Goal: Task Accomplishment & Management: Use online tool/utility

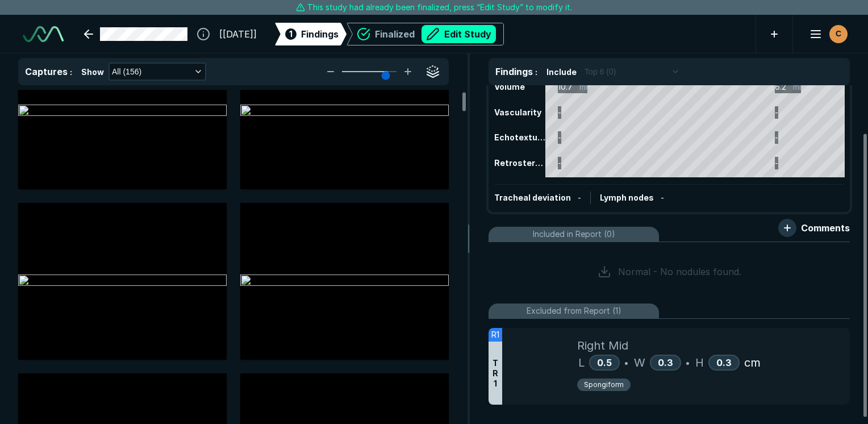
scroll to position [63, 0]
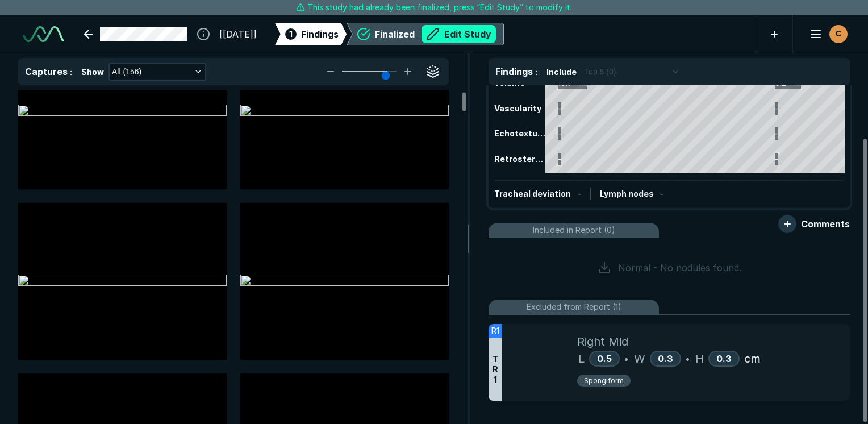
click at [485, 33] on button "Edit Study" at bounding box center [459, 34] width 74 height 18
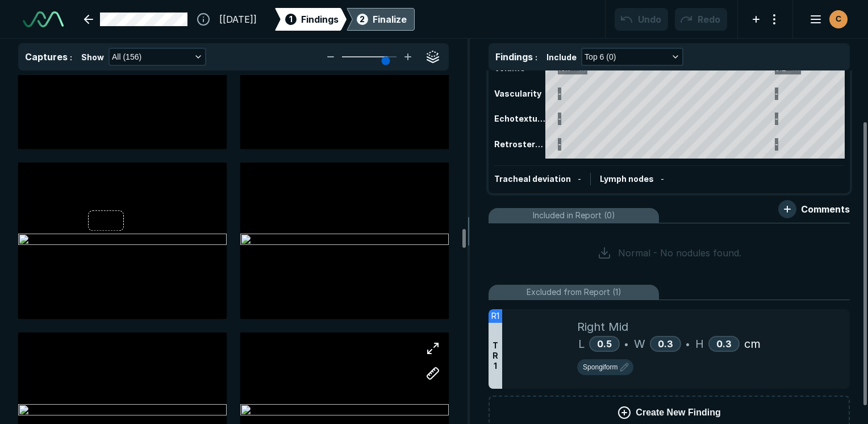
scroll to position [6023, 0]
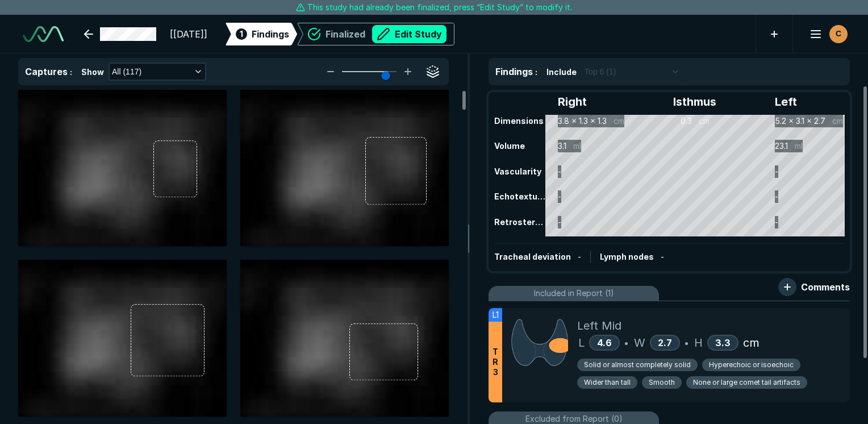
scroll to position [3104, 5366]
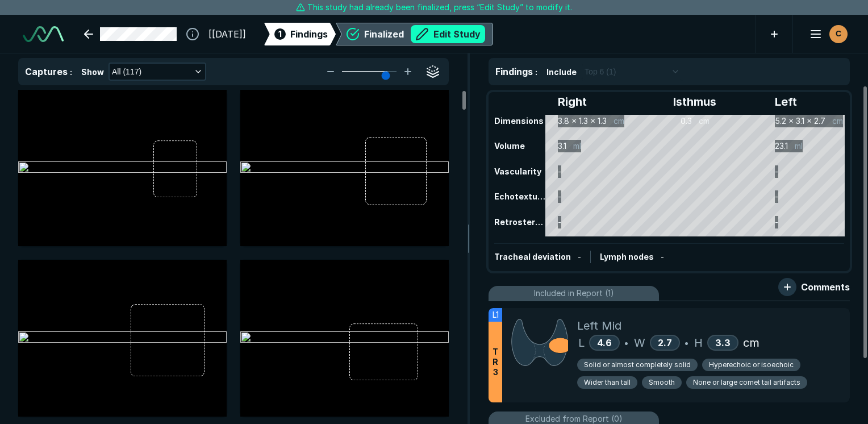
click at [481, 27] on button "Edit Study" at bounding box center [448, 34] width 74 height 18
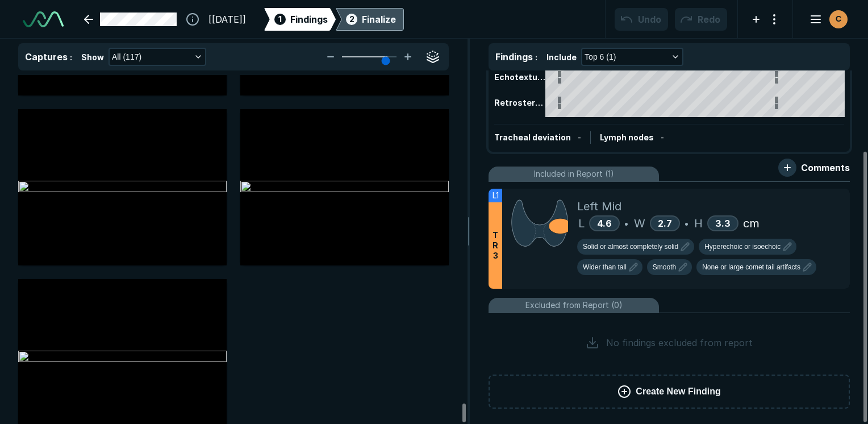
scroll to position [9688, 0]
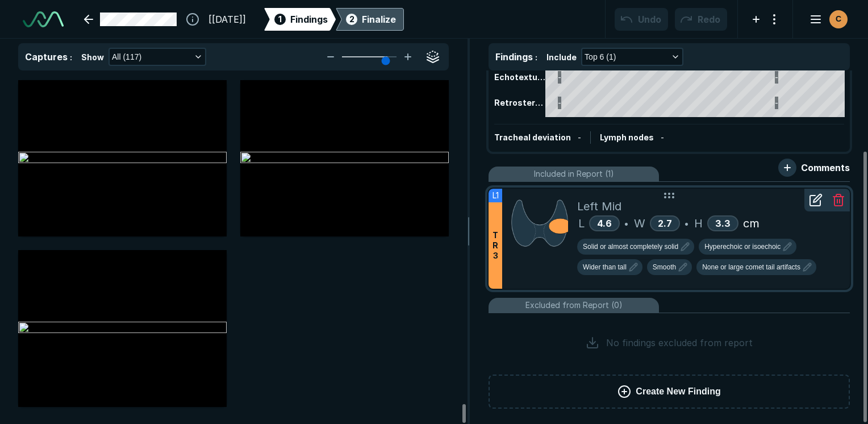
click at [818, 210] on div at bounding box center [816, 200] width 23 height 23
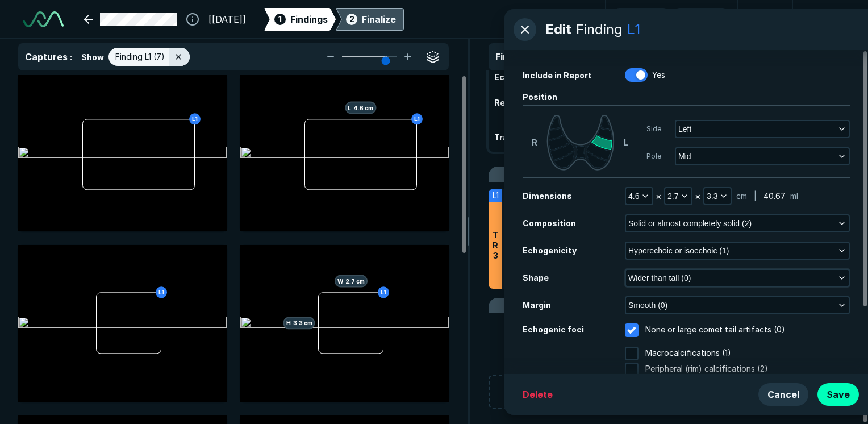
scroll to position [57, 0]
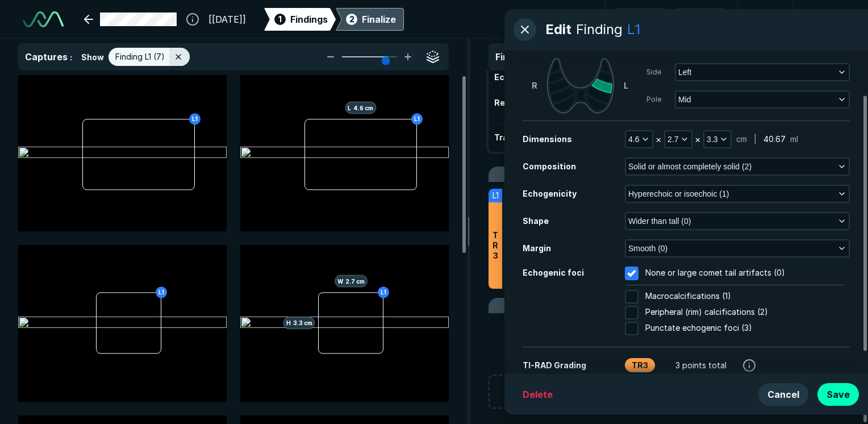
click at [630, 272] on div at bounding box center [631, 273] width 19 height 19
click at [630, 272] on input "None or large comet tail artifacts (0)" at bounding box center [632, 273] width 14 height 14
checkbox input "true"
click at [828, 176] on div "Dimensions 4.6 × 2.7 × 3.3 cm | 40.67 ml Composition Solid or almost completely…" at bounding box center [686, 166] width 327 height 18
click at [828, 197] on button "Hyperechoic or isoechoic (1)" at bounding box center [737, 194] width 223 height 16
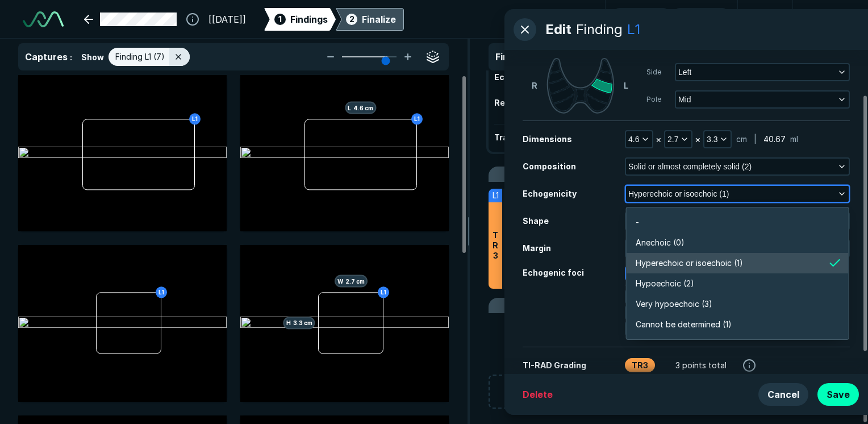
scroll to position [1987, 2460]
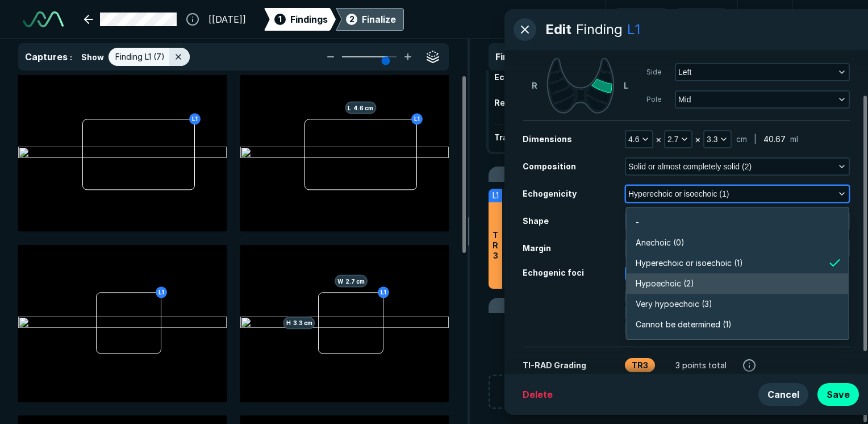
click at [678, 276] on li "Hypoechoic (2)" at bounding box center [738, 283] width 222 height 20
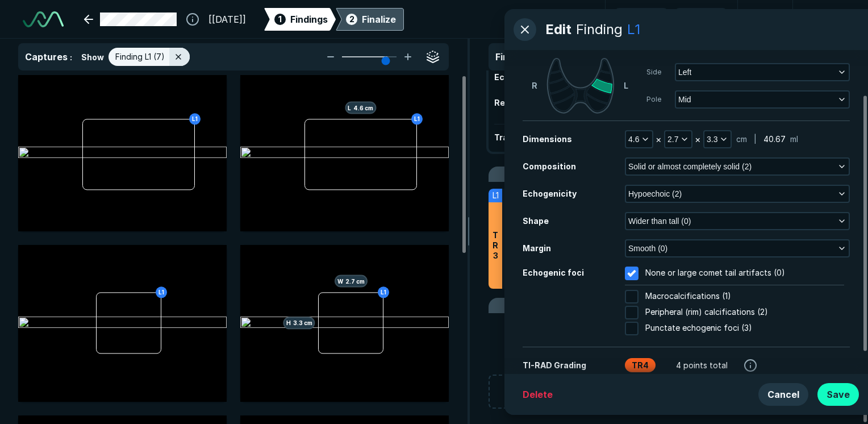
click at [845, 393] on button "Save" at bounding box center [838, 394] width 41 height 23
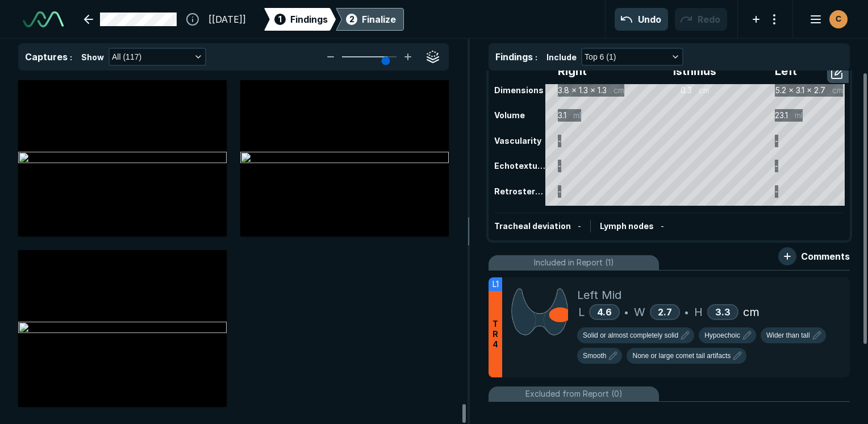
scroll to position [0, 0]
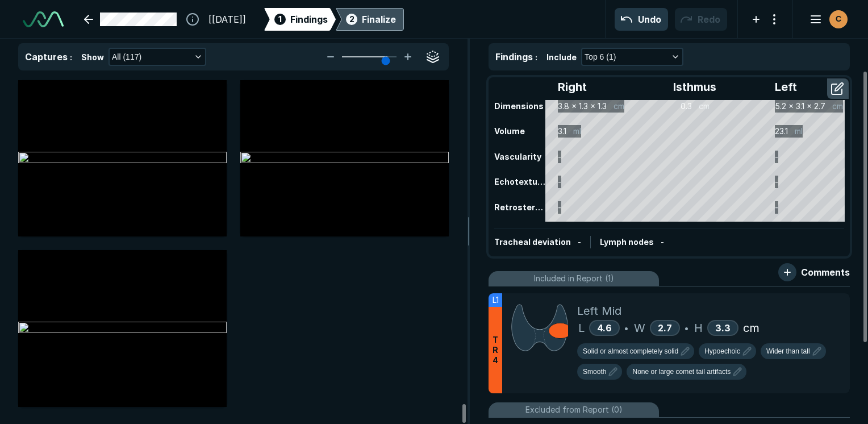
click at [393, 16] on div "Finalize" at bounding box center [379, 19] width 34 height 14
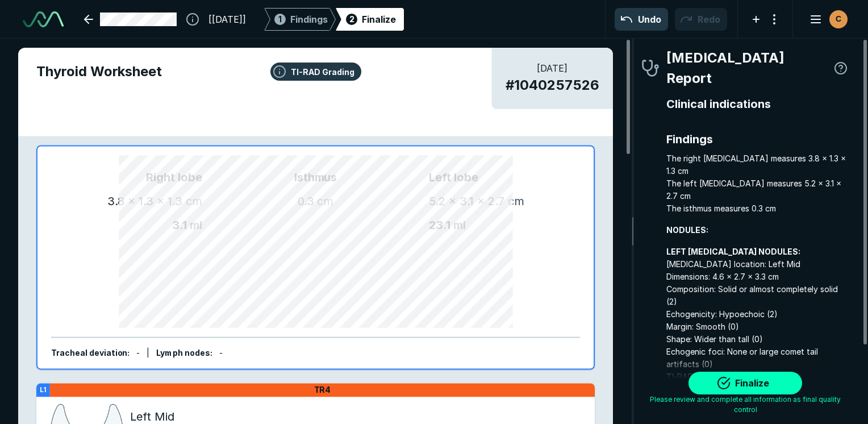
scroll to position [3129, 2380]
click at [791, 385] on button "Finalize" at bounding box center [746, 383] width 114 height 23
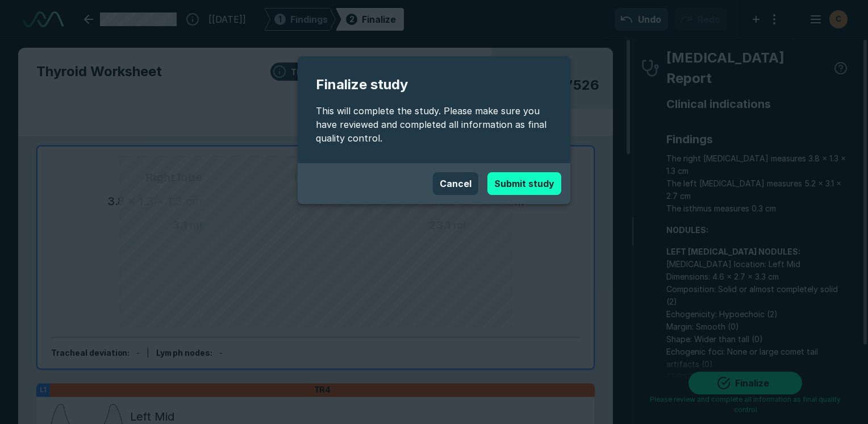
click at [523, 184] on button "Submit study" at bounding box center [524, 183] width 74 height 23
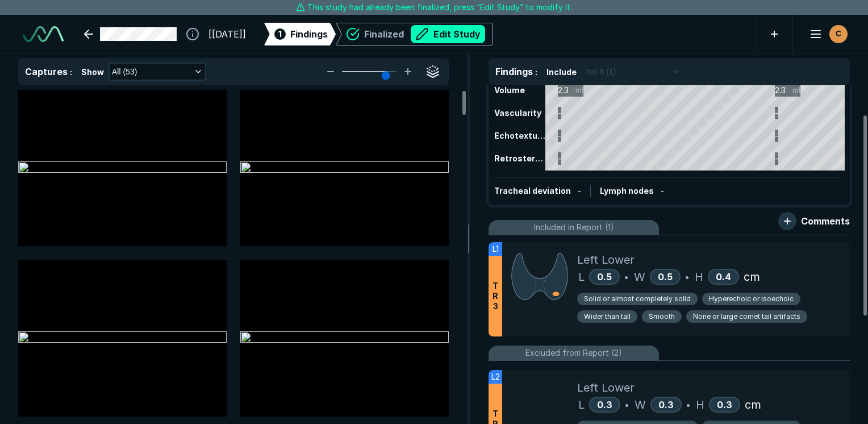
scroll to position [5, 0]
